Goal: Task Accomplishment & Management: Manage account settings

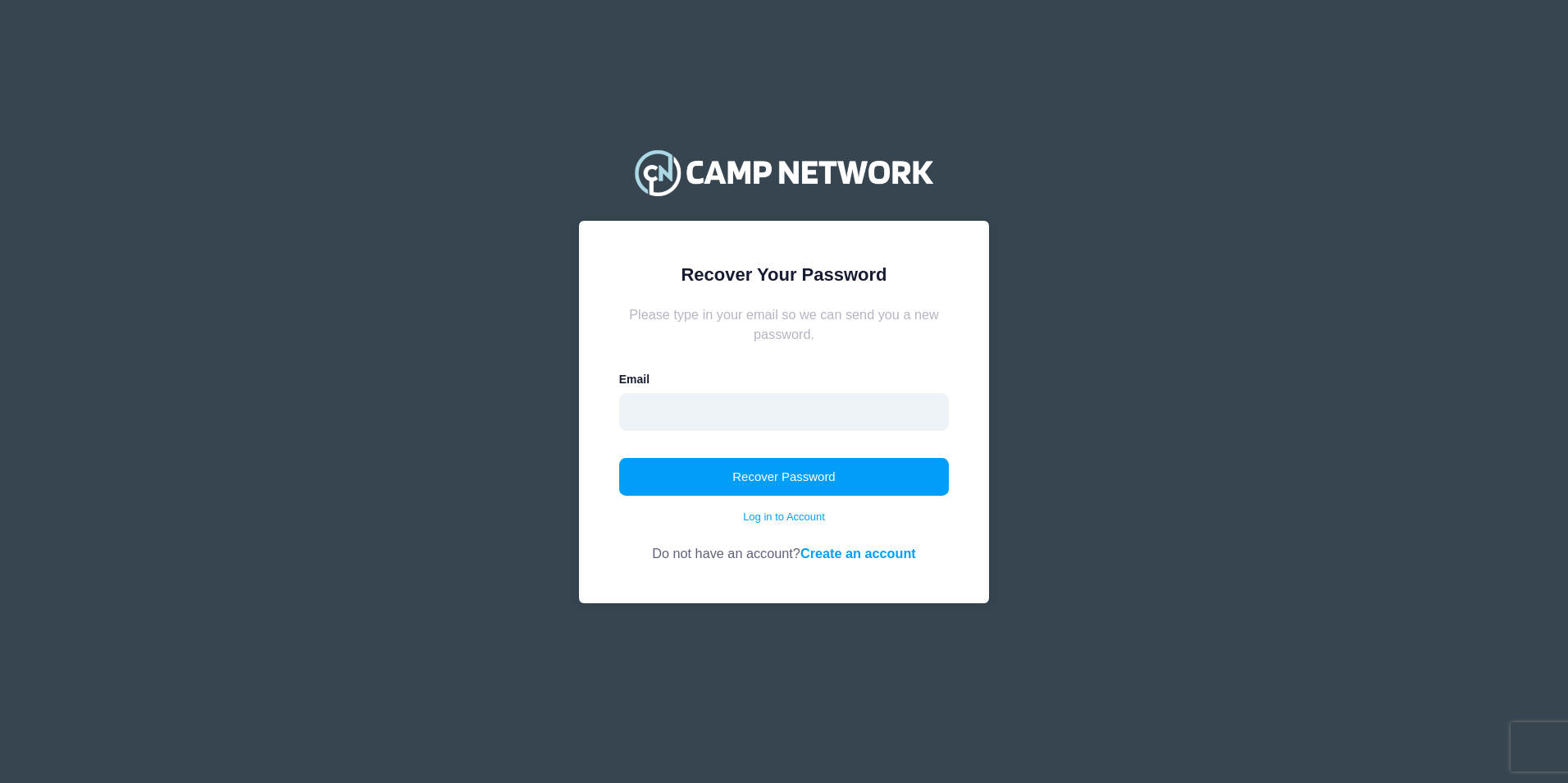
click at [721, 412] on input "email" at bounding box center [784, 412] width 330 height 38
type input "scorso@regentsoxford.com"
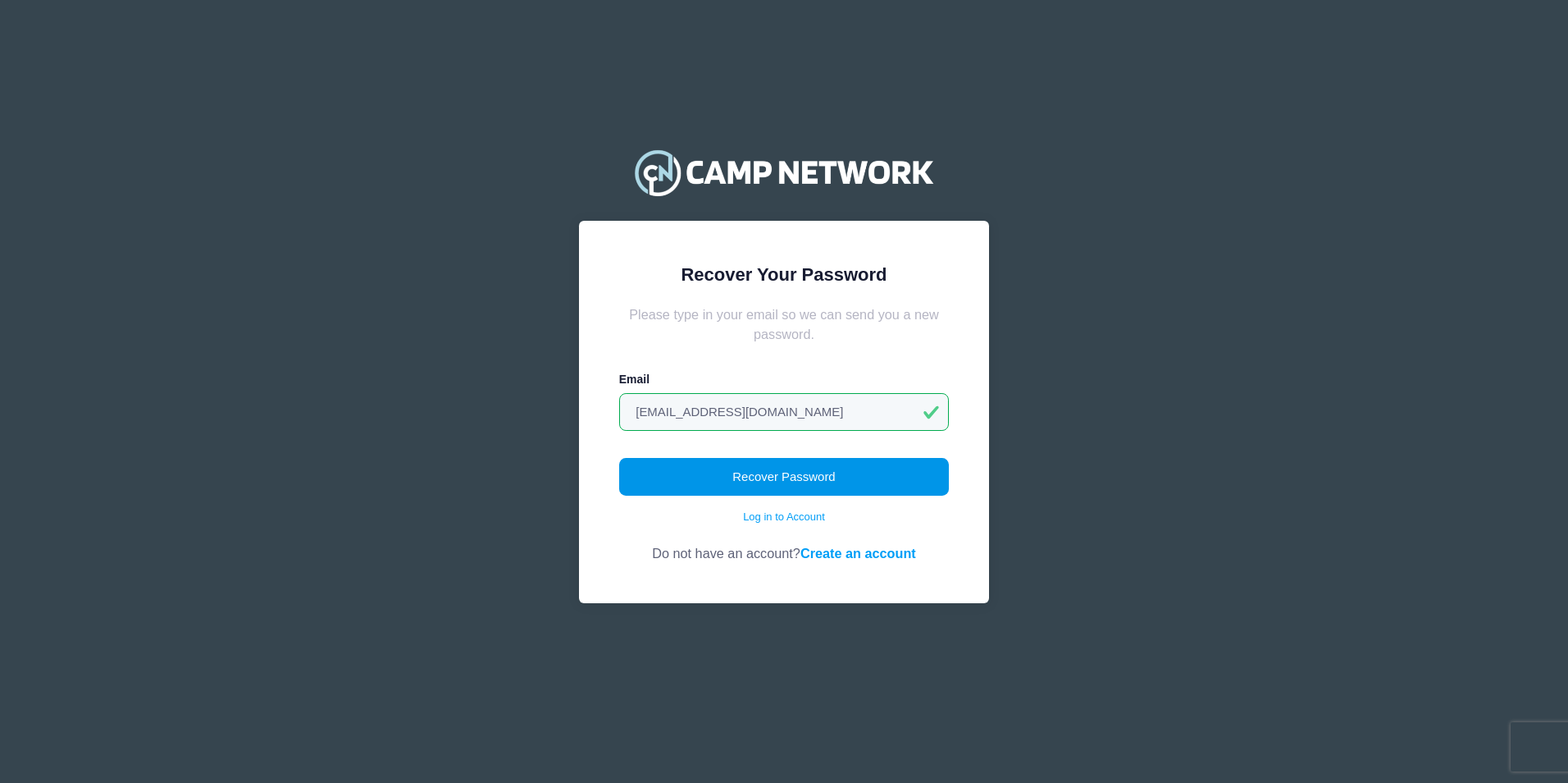
click at [777, 476] on button "Recover Password" at bounding box center [784, 476] width 330 height 38
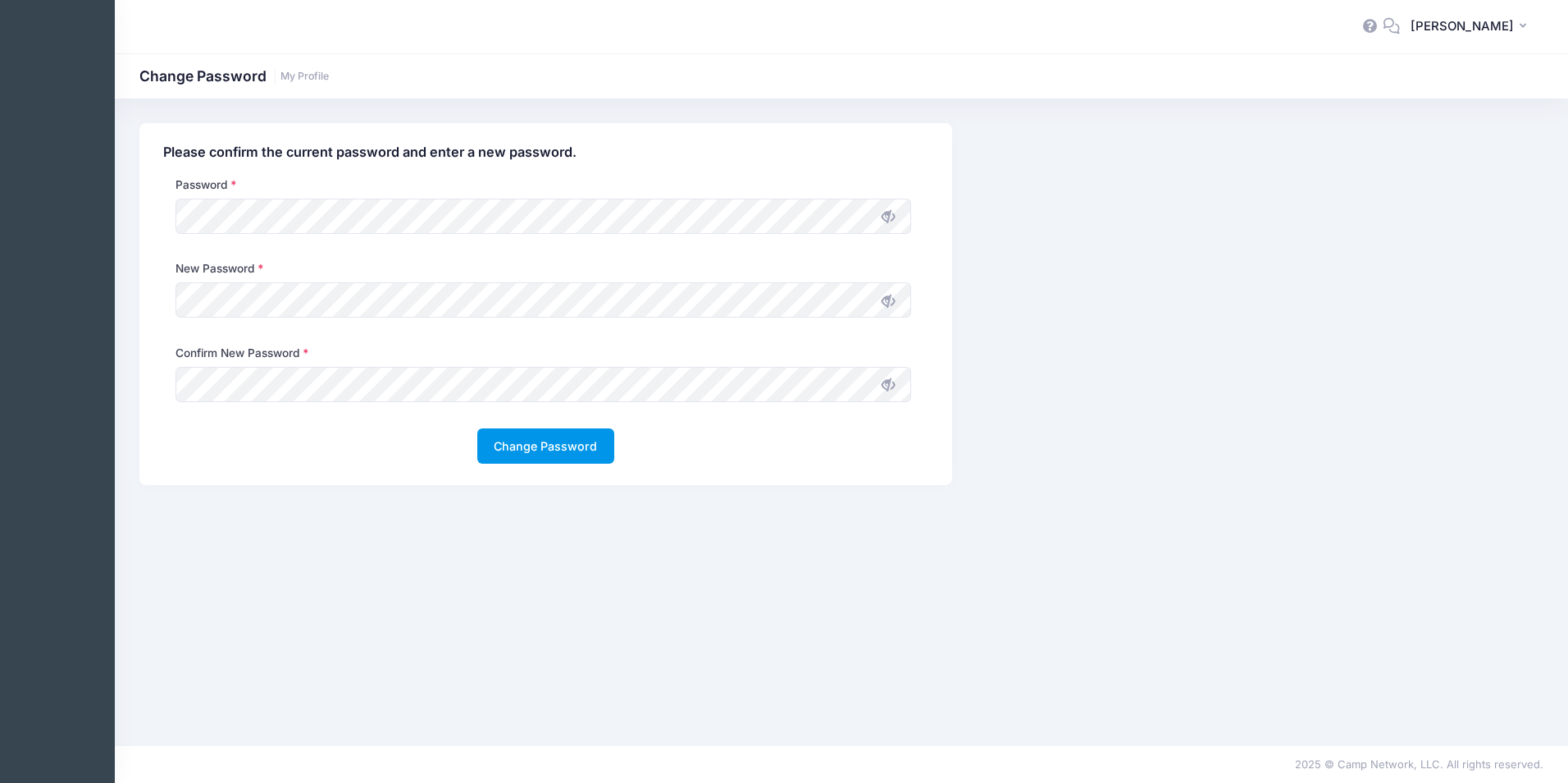
click at [535, 444] on button "Change Password" at bounding box center [546, 445] width 137 height 35
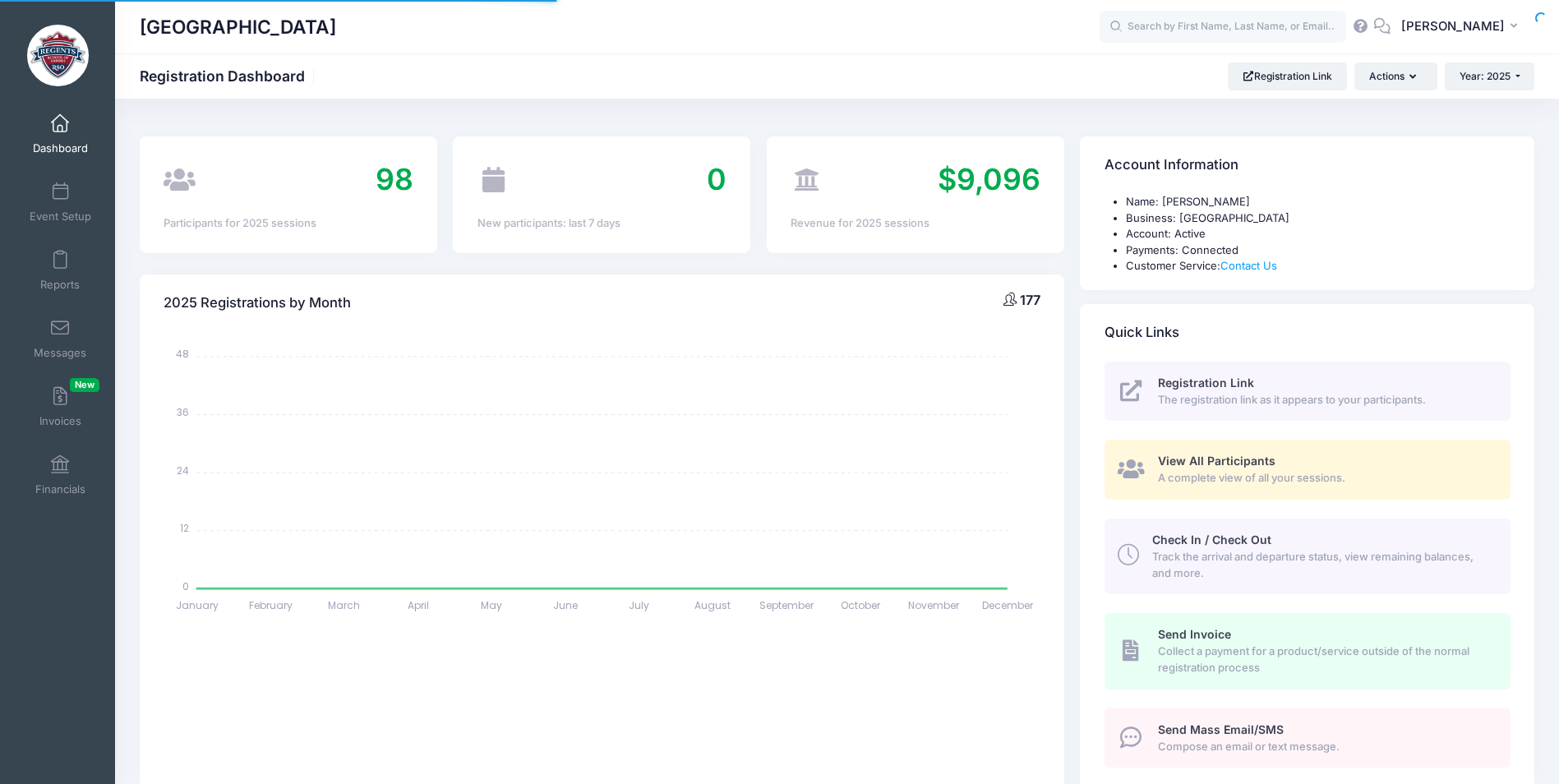
select select
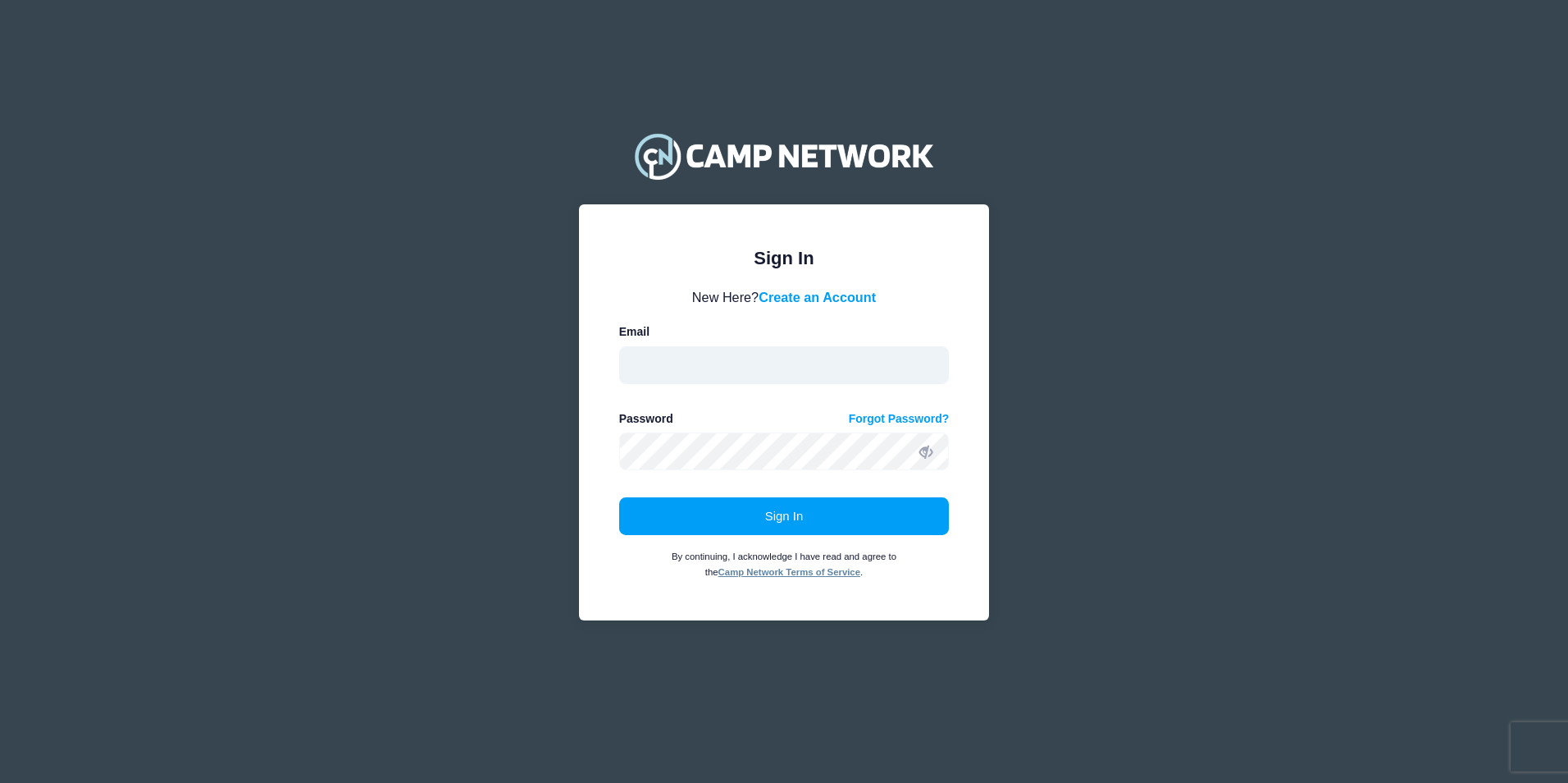
click at [731, 360] on input "email" at bounding box center [784, 365] width 330 height 38
type input "[EMAIL_ADDRESS][DOMAIN_NAME]"
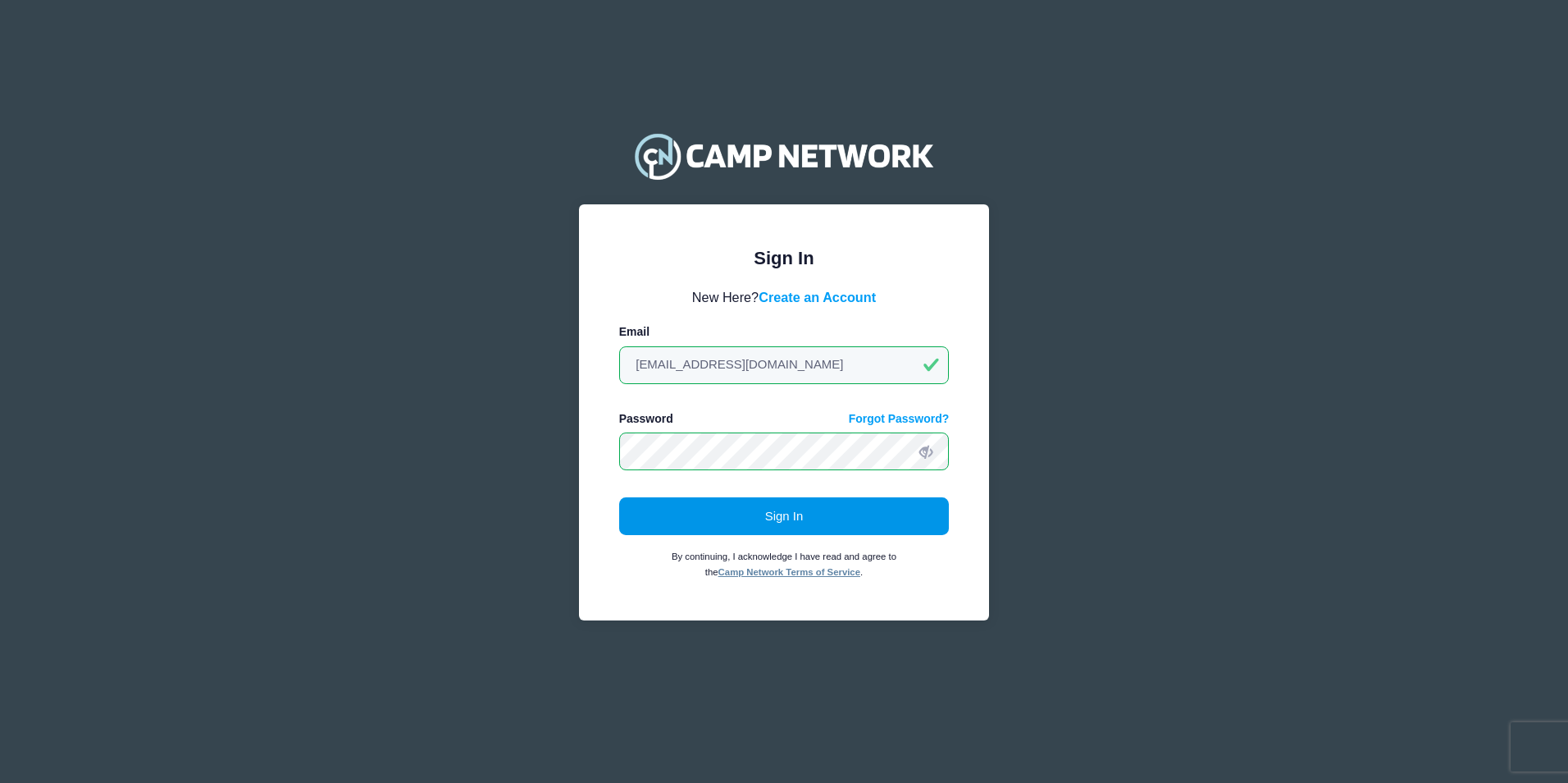
click at [775, 519] on button "Sign In" at bounding box center [784, 516] width 330 height 38
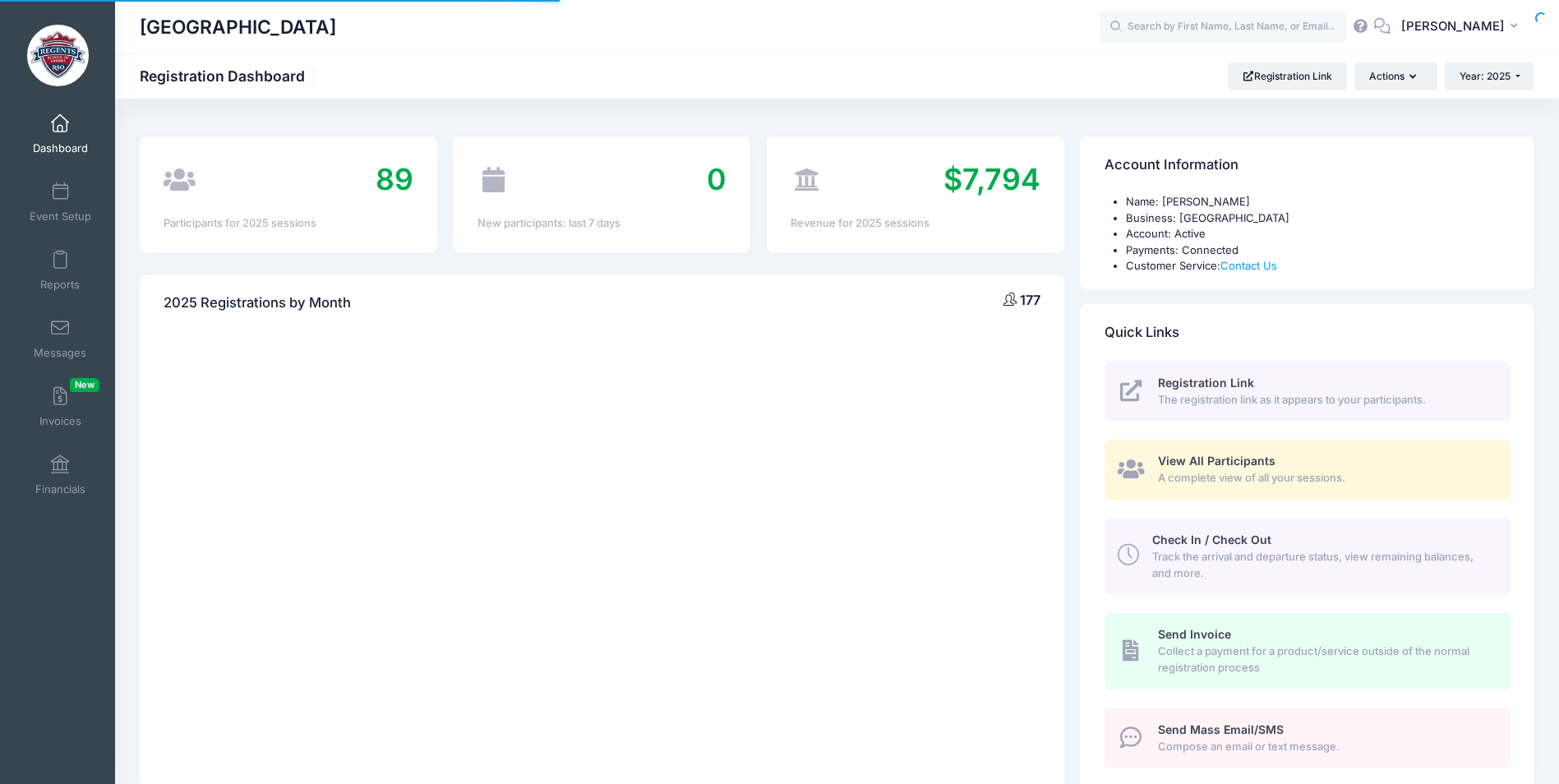
select select
